Goal: Task Accomplishment & Management: Use online tool/utility

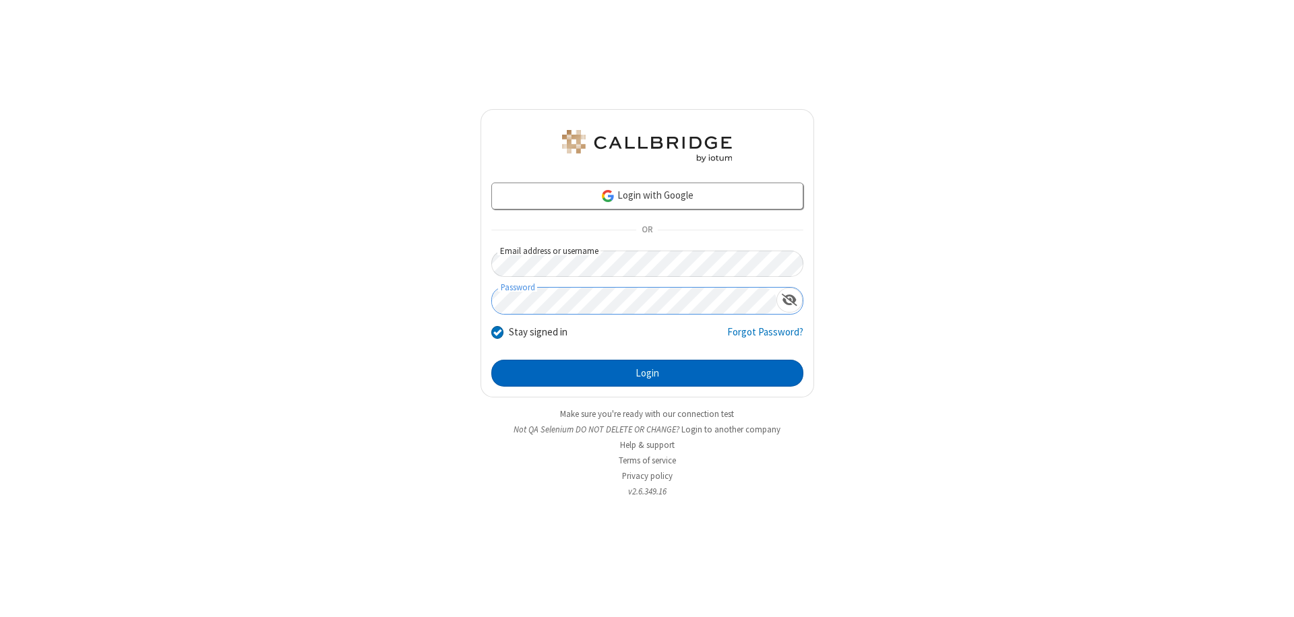
click at [647, 373] on button "Login" at bounding box center [647, 373] width 312 height 27
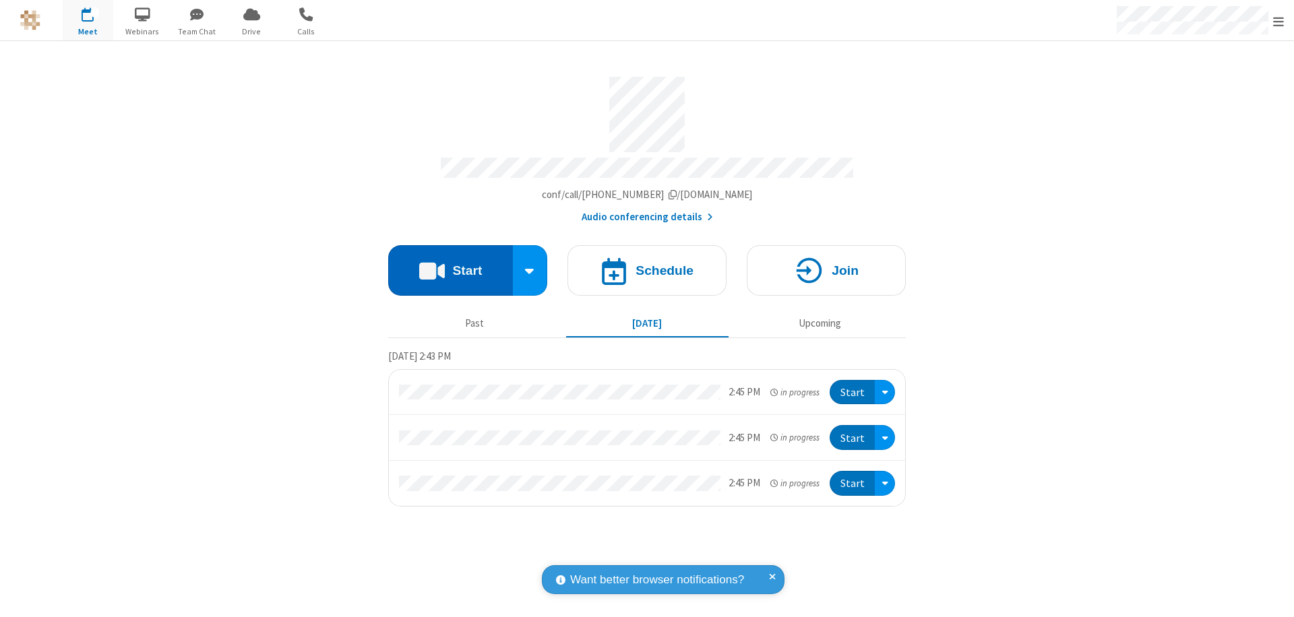
click at [450, 264] on button "Start" at bounding box center [450, 270] width 125 height 51
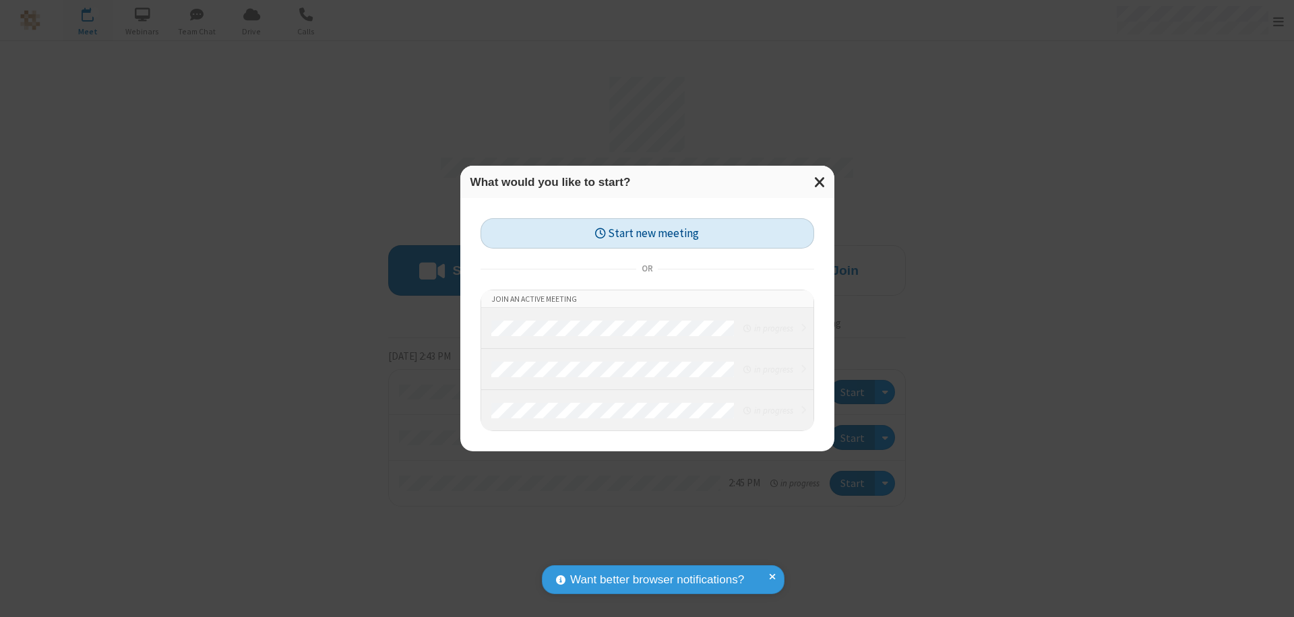
click at [647, 233] on button "Start new meeting" at bounding box center [648, 233] width 334 height 30
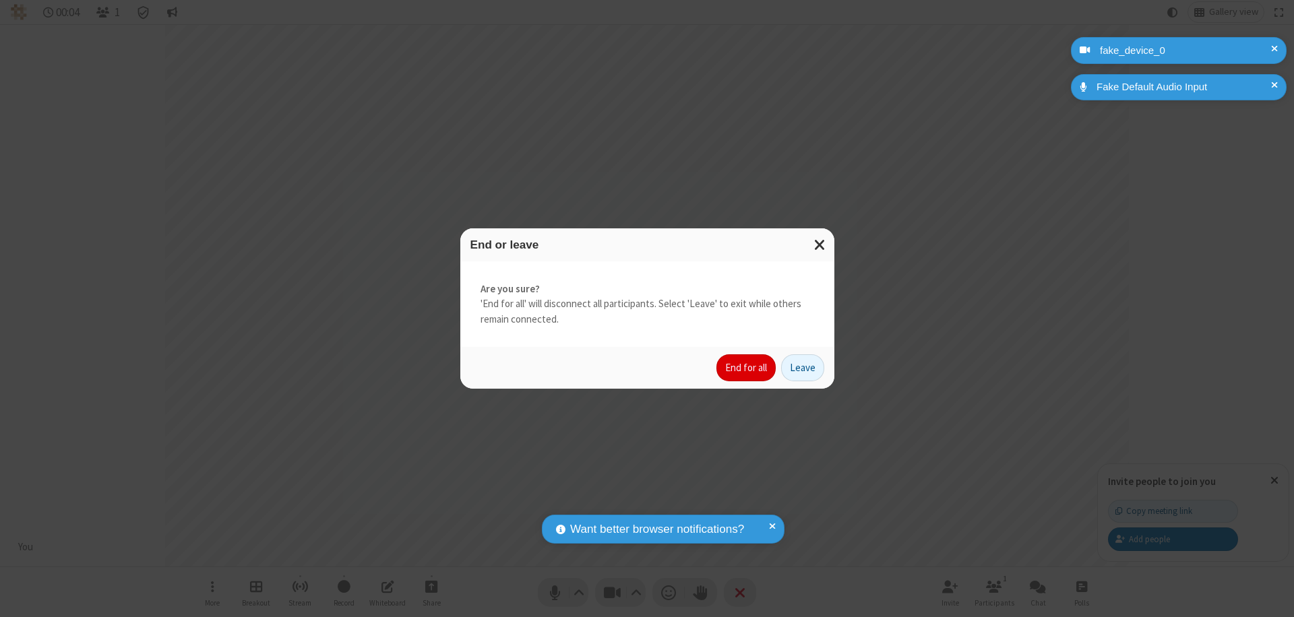
click at [747, 368] on button "End for all" at bounding box center [746, 368] width 59 height 27
